Goal: Information Seeking & Learning: Understand process/instructions

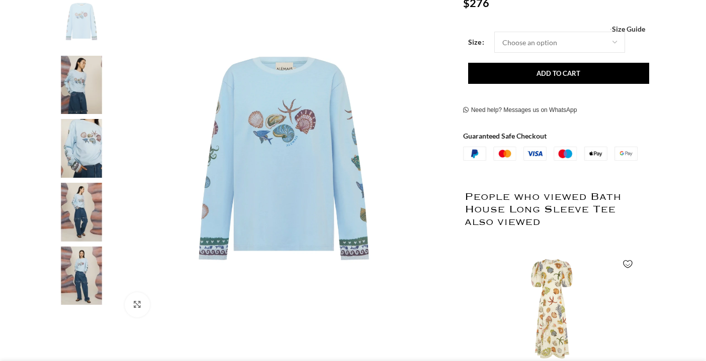
scroll to position [212, 0]
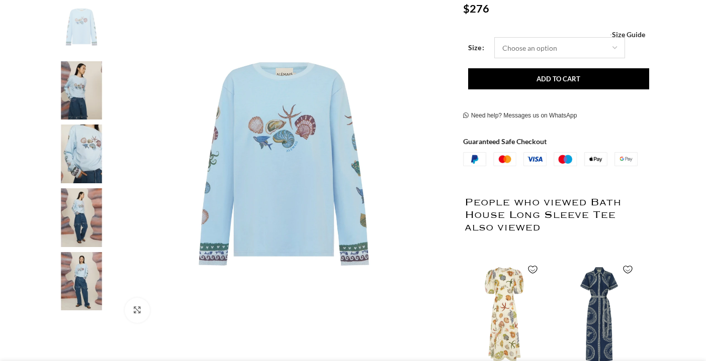
select select "4-[GEOGRAPHIC_DATA]"
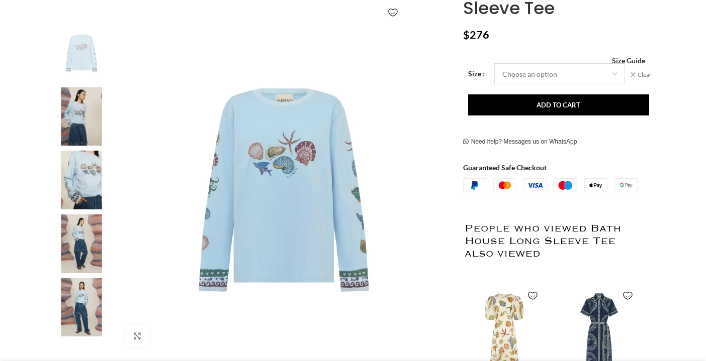
scroll to position [183, 0]
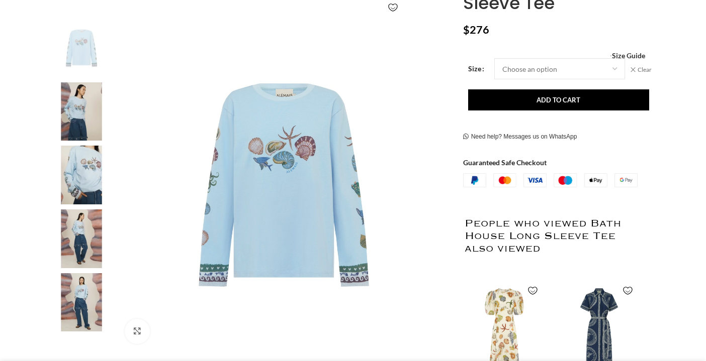
click at [87, 188] on img at bounding box center [81, 175] width 61 height 59
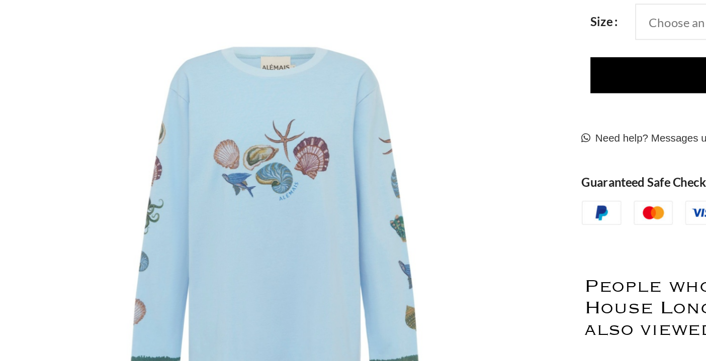
scroll to position [189, 0]
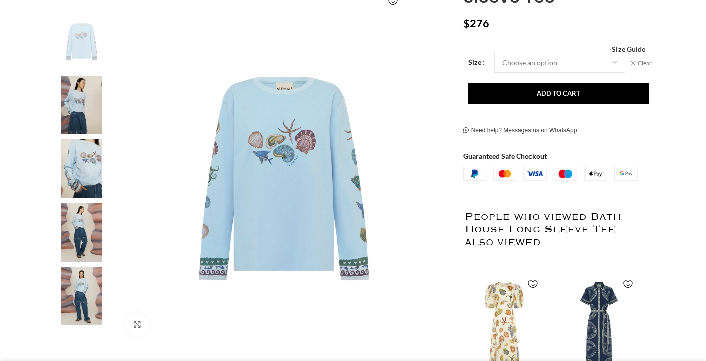
click at [81, 177] on img at bounding box center [81, 168] width 61 height 59
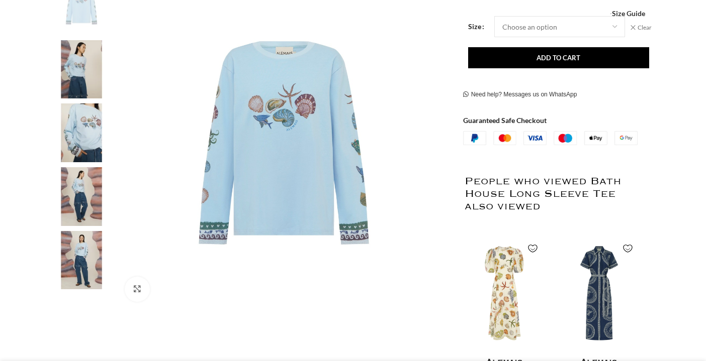
scroll to position [226, 0]
click at [82, 208] on img at bounding box center [81, 196] width 61 height 59
click at [76, 261] on img at bounding box center [81, 260] width 61 height 59
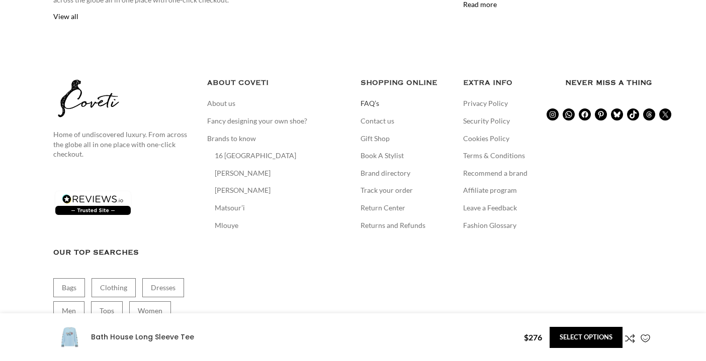
scroll to position [0, 423]
click at [363, 99] on link "FAQ’s" at bounding box center [370, 104] width 20 height 10
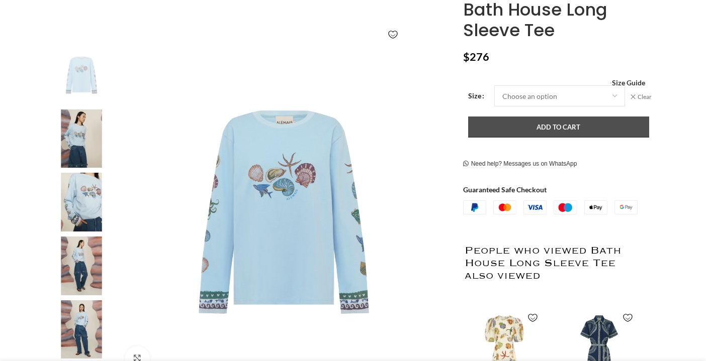
scroll to position [156, 0]
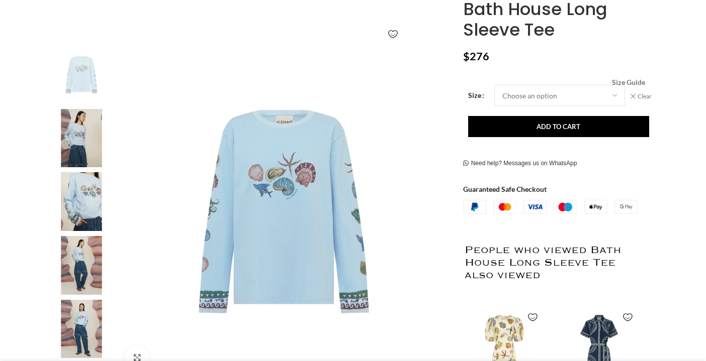
click at [631, 82] on span "Size Guide" at bounding box center [628, 82] width 33 height 0
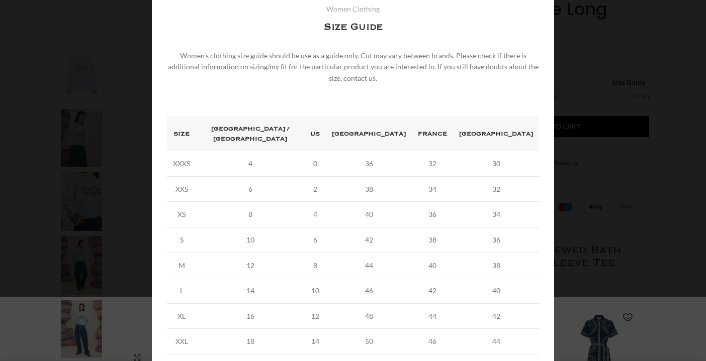
scroll to position [74, 0]
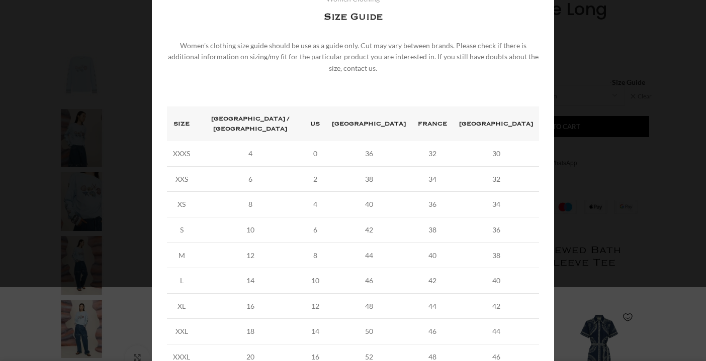
click at [622, 153] on div "× Women's clothing size guide Women Clothing Size Guide Women's clothing size g…" at bounding box center [353, 168] width 691 height 484
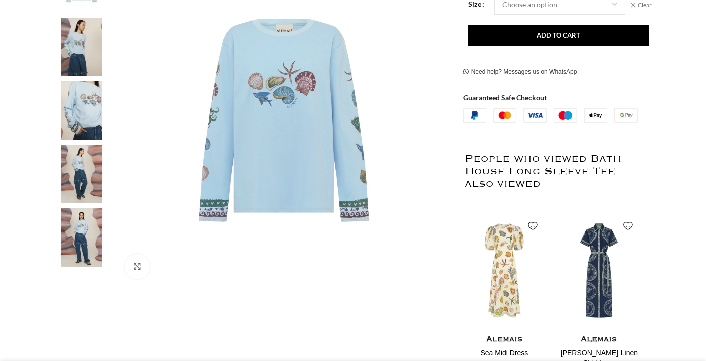
scroll to position [246, 0]
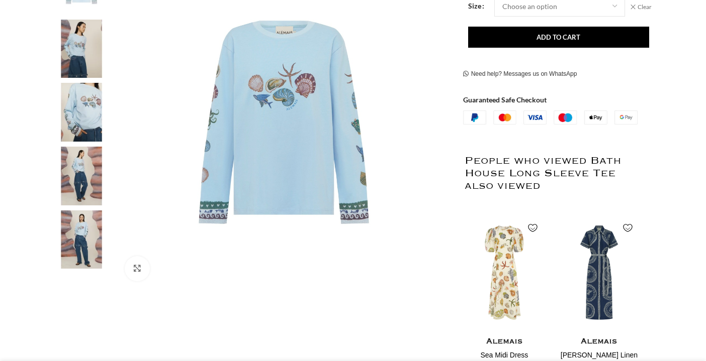
click at [81, 224] on img at bounding box center [81, 240] width 61 height 59
click at [95, 126] on img at bounding box center [81, 112] width 61 height 59
click at [82, 118] on img at bounding box center [81, 112] width 61 height 59
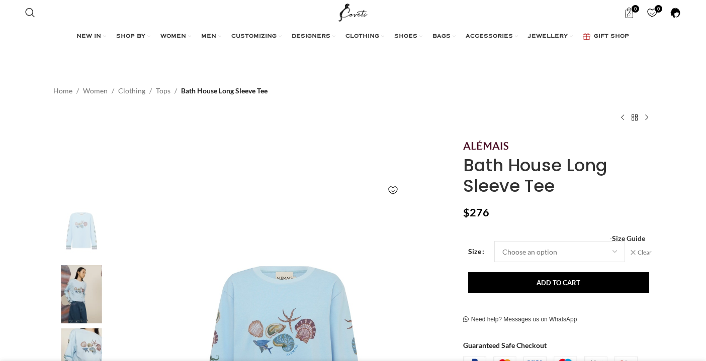
scroll to position [0, 1376]
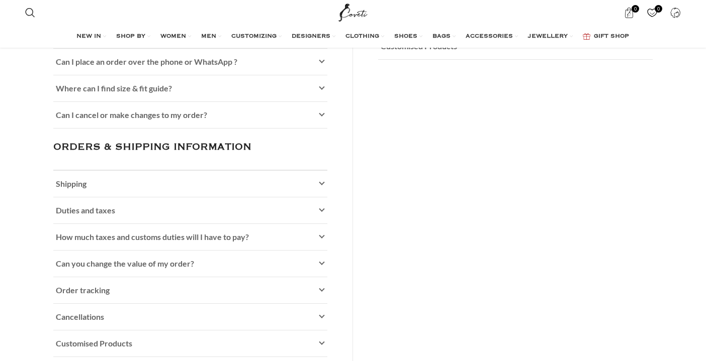
scroll to position [244, 0]
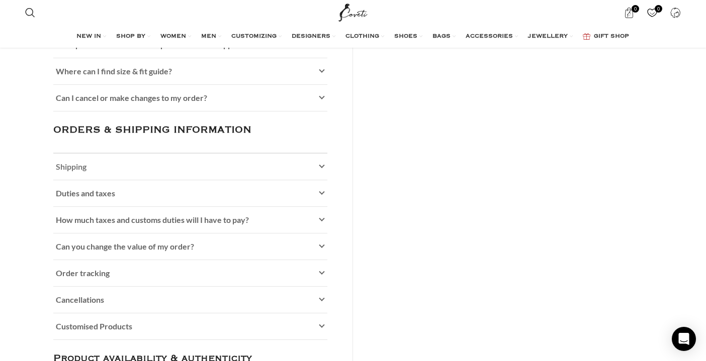
click at [320, 165] on icon at bounding box center [322, 167] width 6 height 6
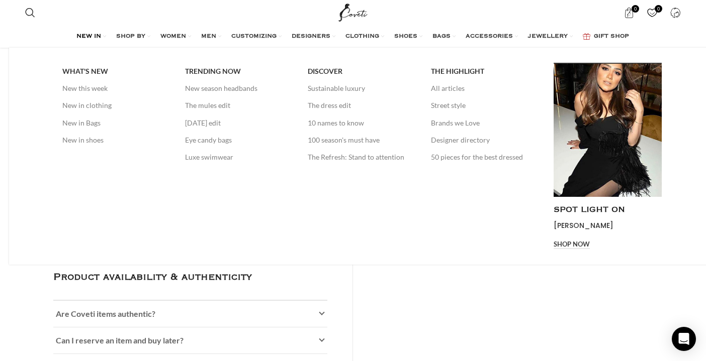
scroll to position [446, 0]
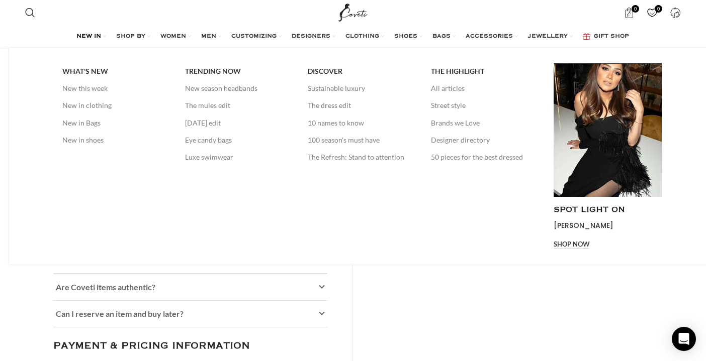
scroll to position [244, 0]
